Goal: Information Seeking & Learning: Check status

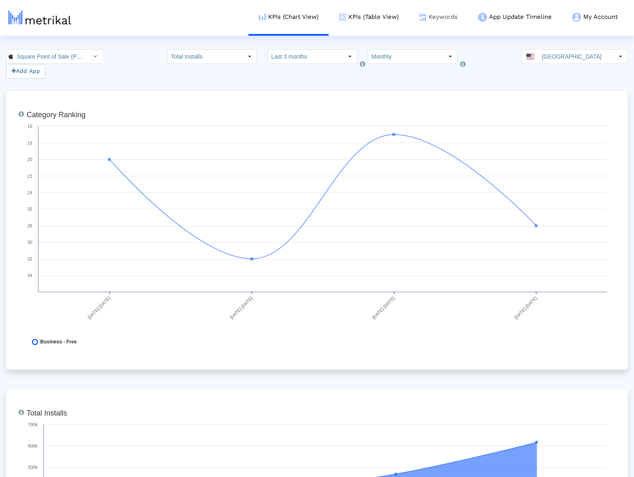
click at [443, 20] on link "Keywords" at bounding box center [438, 17] width 59 height 34
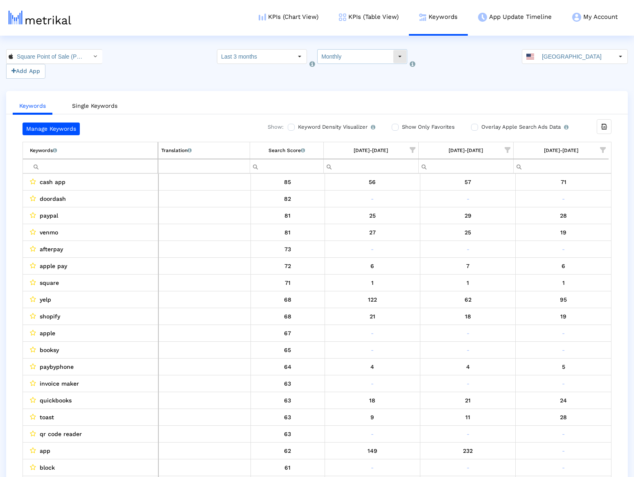
click at [347, 59] on input "Monthly" at bounding box center [355, 57] width 75 height 14
click at [350, 76] on div "Weekly" at bounding box center [357, 71] width 79 height 14
type input "Weekly"
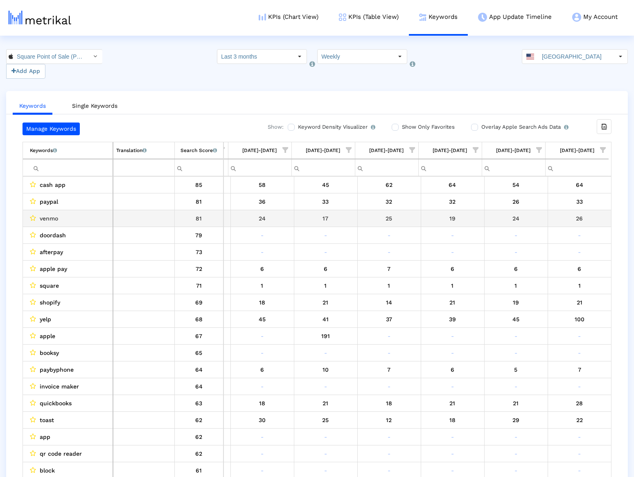
scroll to position [0, 439]
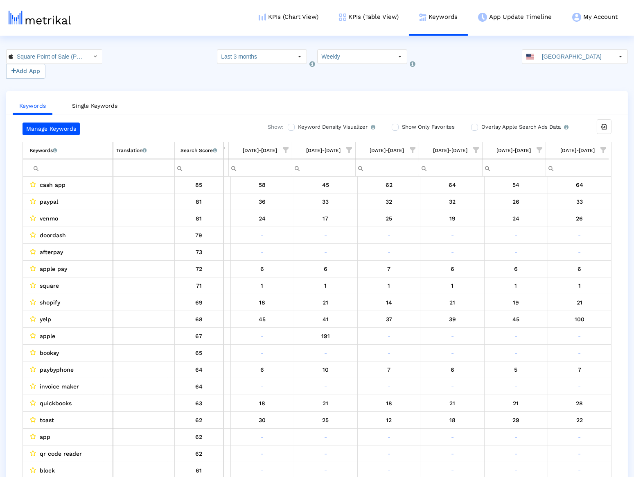
click at [228, 122] on div "Manage Keywords Show: Keyword Density Visualizer Turn this on to view where and…" at bounding box center [317, 128] width 589 height 13
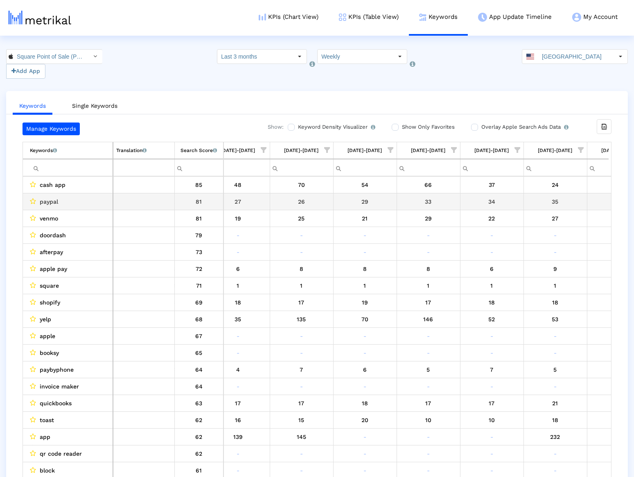
scroll to position [0, 0]
click at [451, 147] on span "Show filter options for column '08/10/25-08/16/25'" at bounding box center [453, 150] width 6 height 6
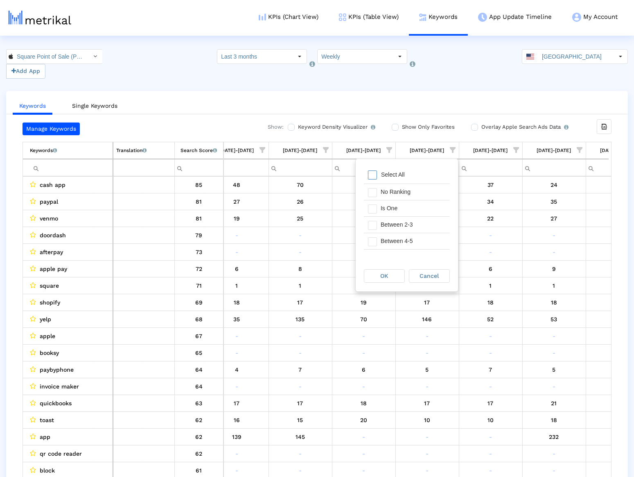
click at [426, 150] on div "[DATE]-[DATE]" at bounding box center [427, 150] width 34 height 11
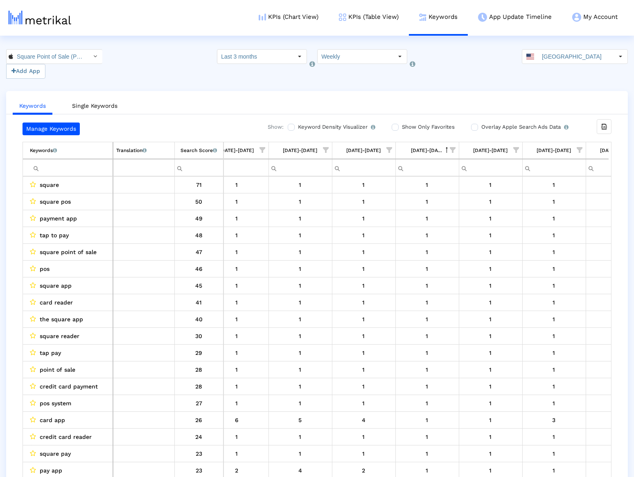
click at [426, 150] on div "[DATE]-[DATE]" at bounding box center [427, 150] width 32 height 11
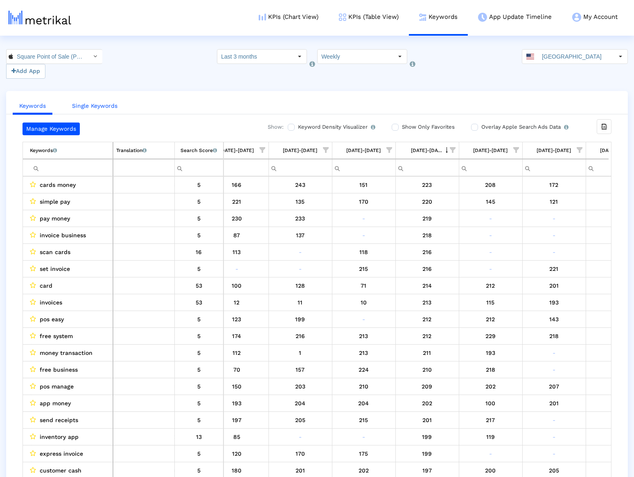
click at [95, 107] on link "Single Keywords" at bounding box center [95, 105] width 59 height 15
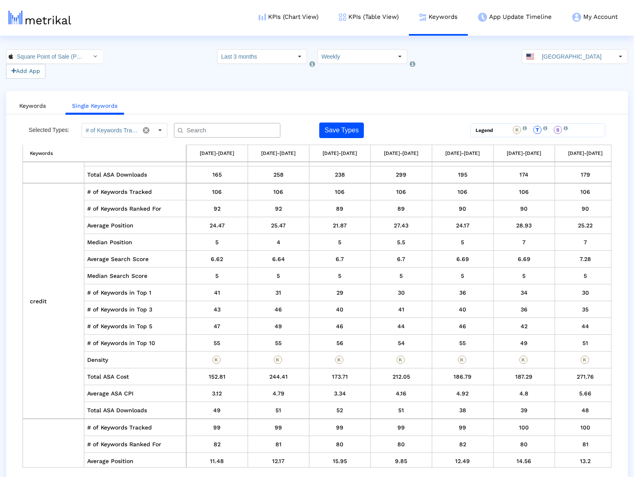
click at [39, 151] on th "Keywords" at bounding box center [105, 153] width 164 height 17
click at [42, 152] on th "Keywords" at bounding box center [105, 153] width 164 height 17
click at [188, 133] on input "text" at bounding box center [229, 130] width 96 height 9
type input "appointment"
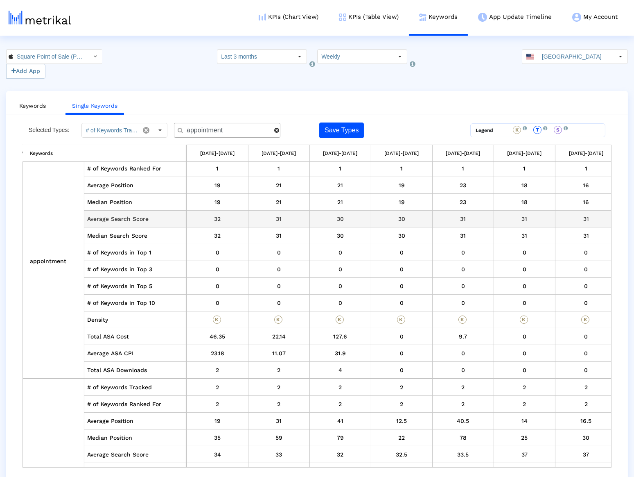
scroll to position [19, 376]
